Goal: Feedback & Contribution: Submit feedback/report problem

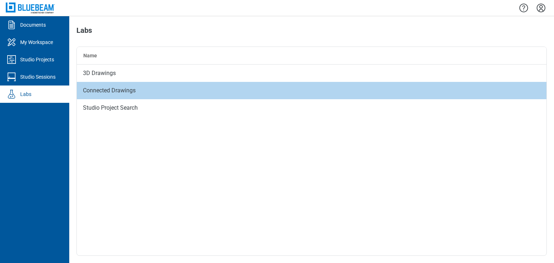
click at [141, 90] on div "Connected Drawings" at bounding box center [311, 90] width 469 height 17
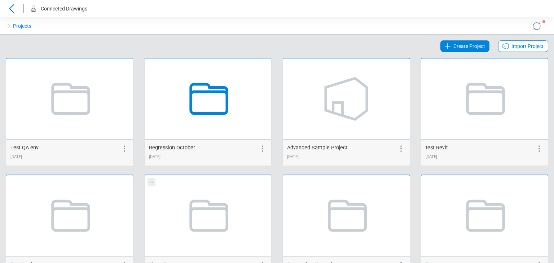
click at [199, 91] on icon at bounding box center [209, 99] width 39 height 32
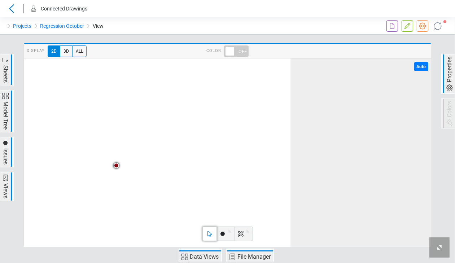
click at [6, 157] on span "Issues" at bounding box center [5, 156] width 9 height 18
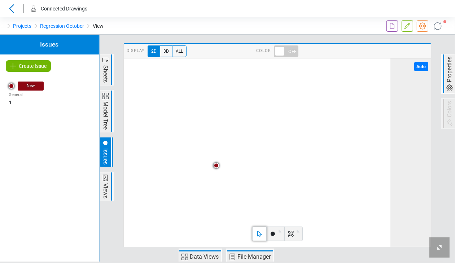
click at [106, 157] on span "Issues" at bounding box center [105, 156] width 9 height 18
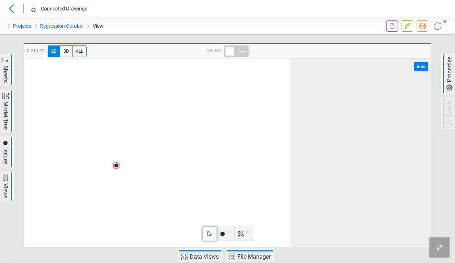
click at [9, 156] on span "Issues" at bounding box center [5, 156] width 9 height 18
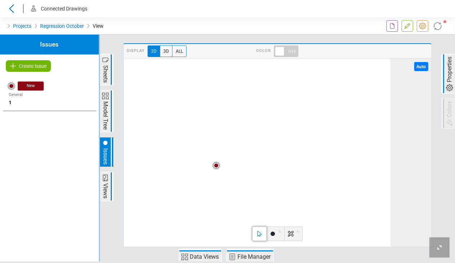
click at [270, 235] on icon at bounding box center [272, 233] width 9 height 9
click at [124, 58] on image at bounding box center [124, 58] width 0 height 0
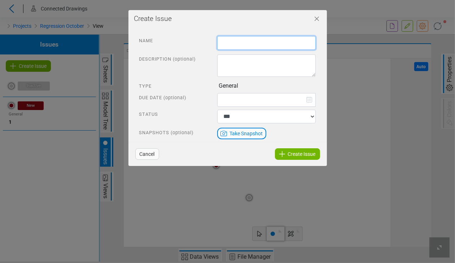
click at [247, 42] on input "text" at bounding box center [266, 43] width 98 height 14
type input "*"
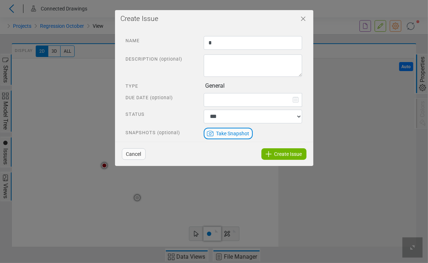
click at [274, 153] on div "Create Issue" at bounding box center [283, 154] width 45 height 12
